Goal: Information Seeking & Learning: Learn about a topic

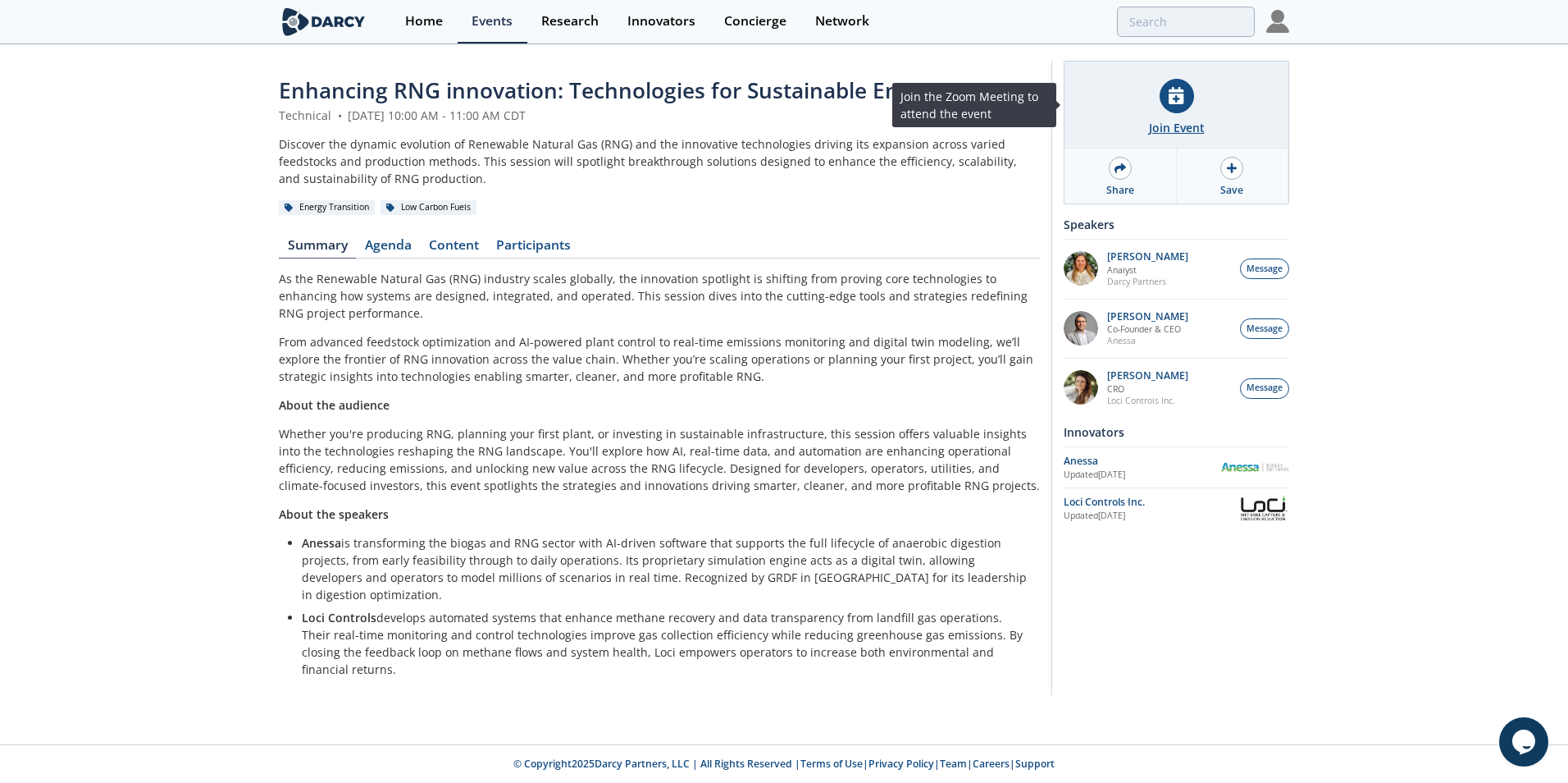
click at [1180, 88] on icon at bounding box center [1176, 96] width 15 height 18
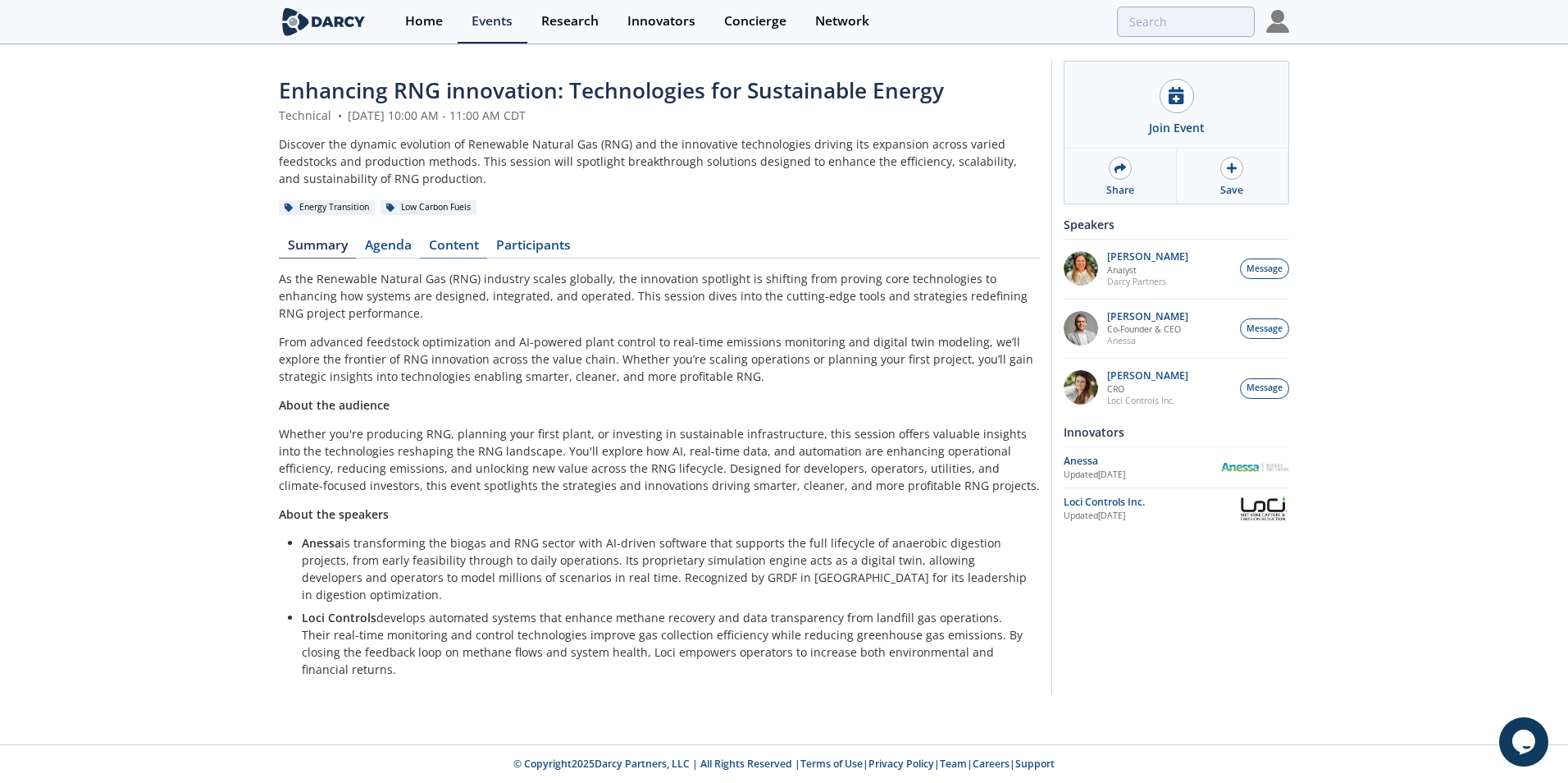
click at [472, 239] on link "Content" at bounding box center [453, 248] width 68 height 19
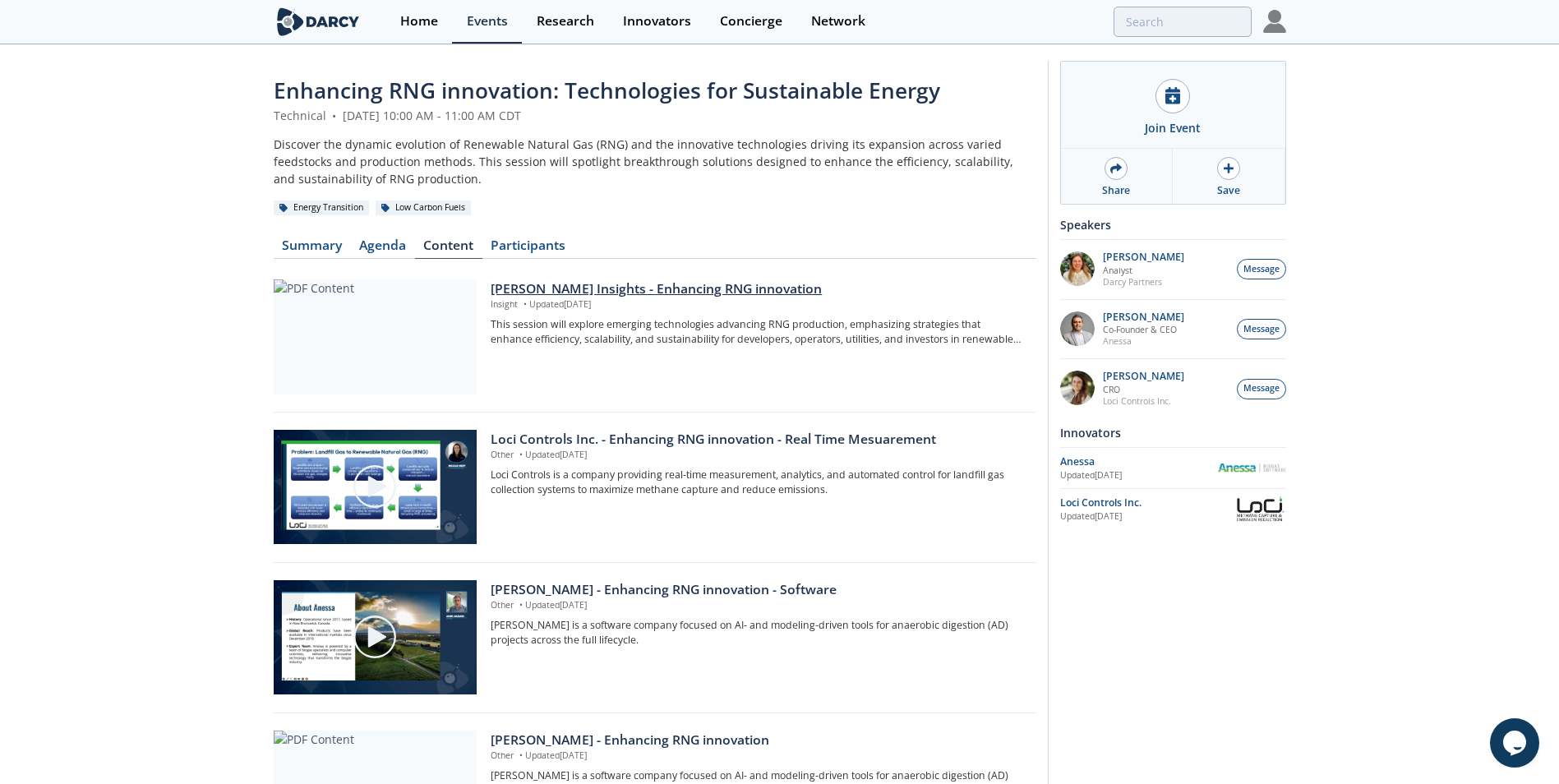
click at [552, 294] on div "[PERSON_NAME] Insights - Enhancing RNG innovation" at bounding box center [757, 289] width 533 height 20
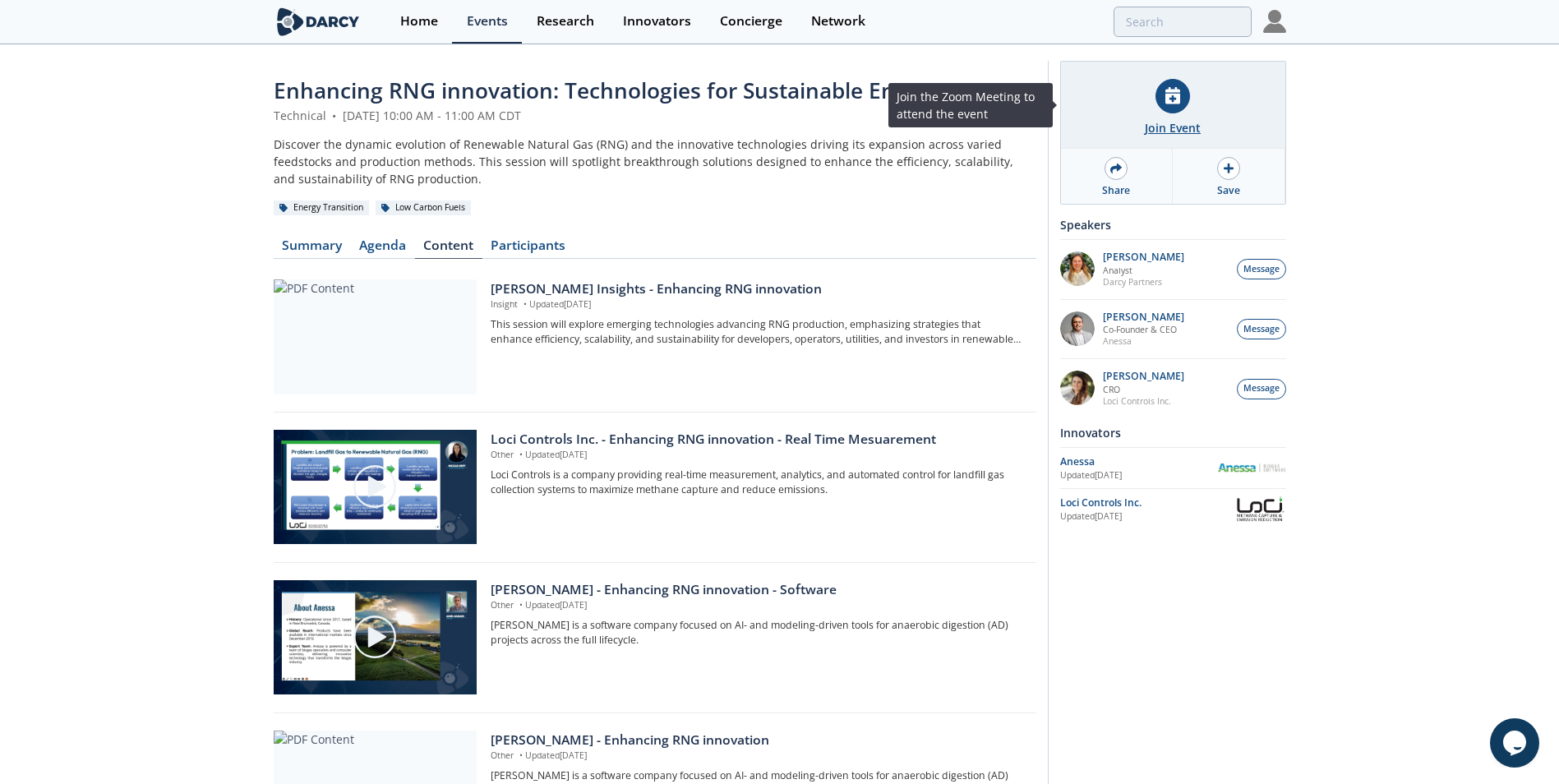
click at [1166, 103] on icon at bounding box center [1173, 96] width 15 height 18
